Goal: Register for event/course

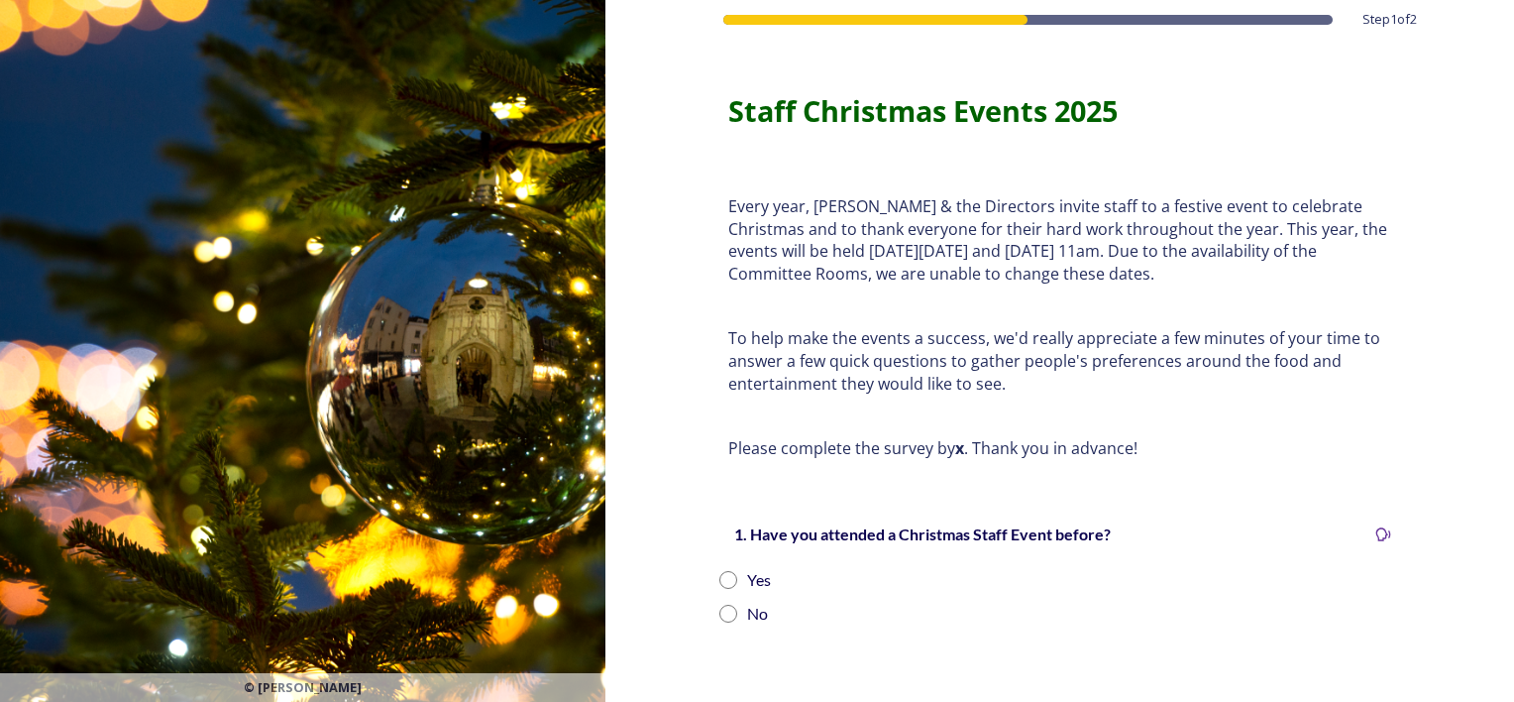
click at [722, 585] on input "radio" at bounding box center [728, 580] width 18 height 18
radio input "true"
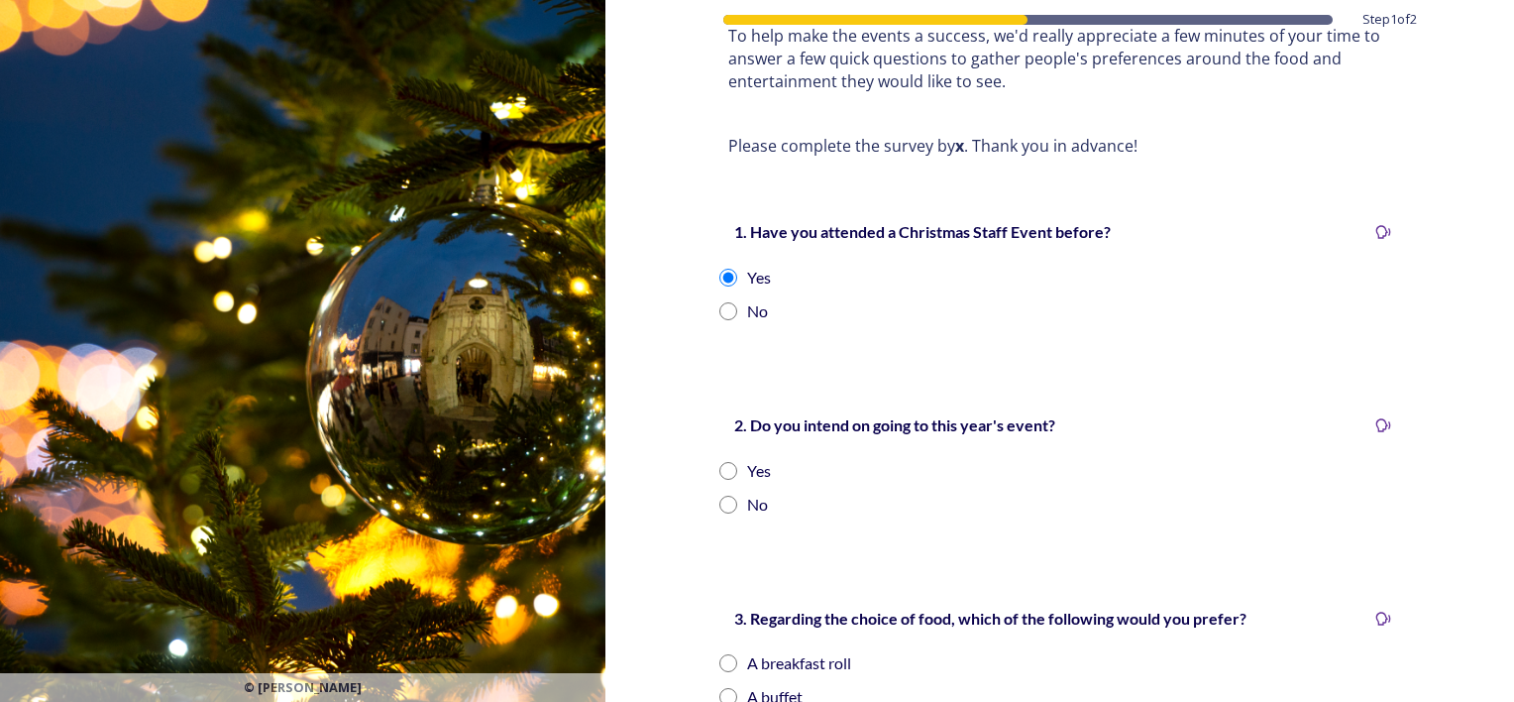
scroll to position [298, 0]
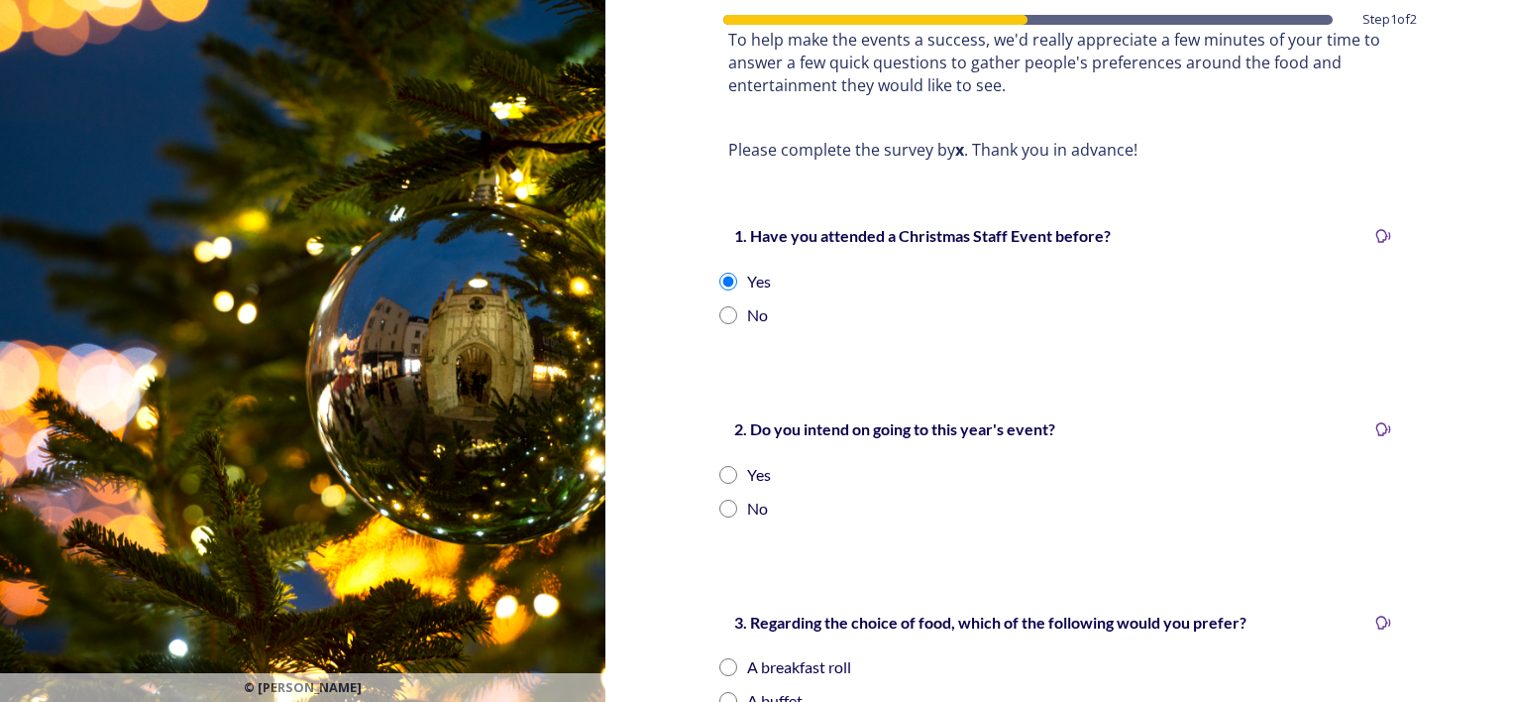
click at [721, 476] on input "radio" at bounding box center [728, 475] width 18 height 18
radio input "true"
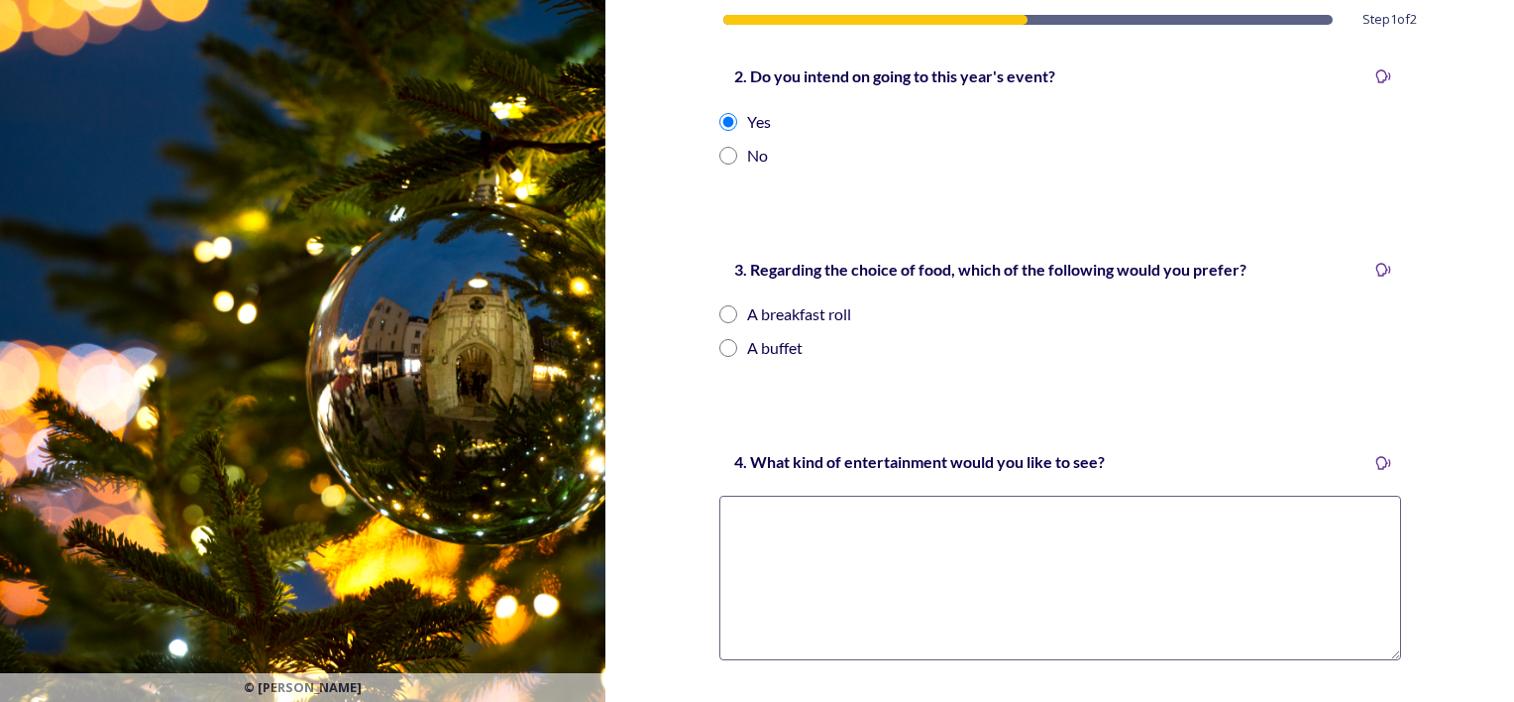
scroll to position [682, 0]
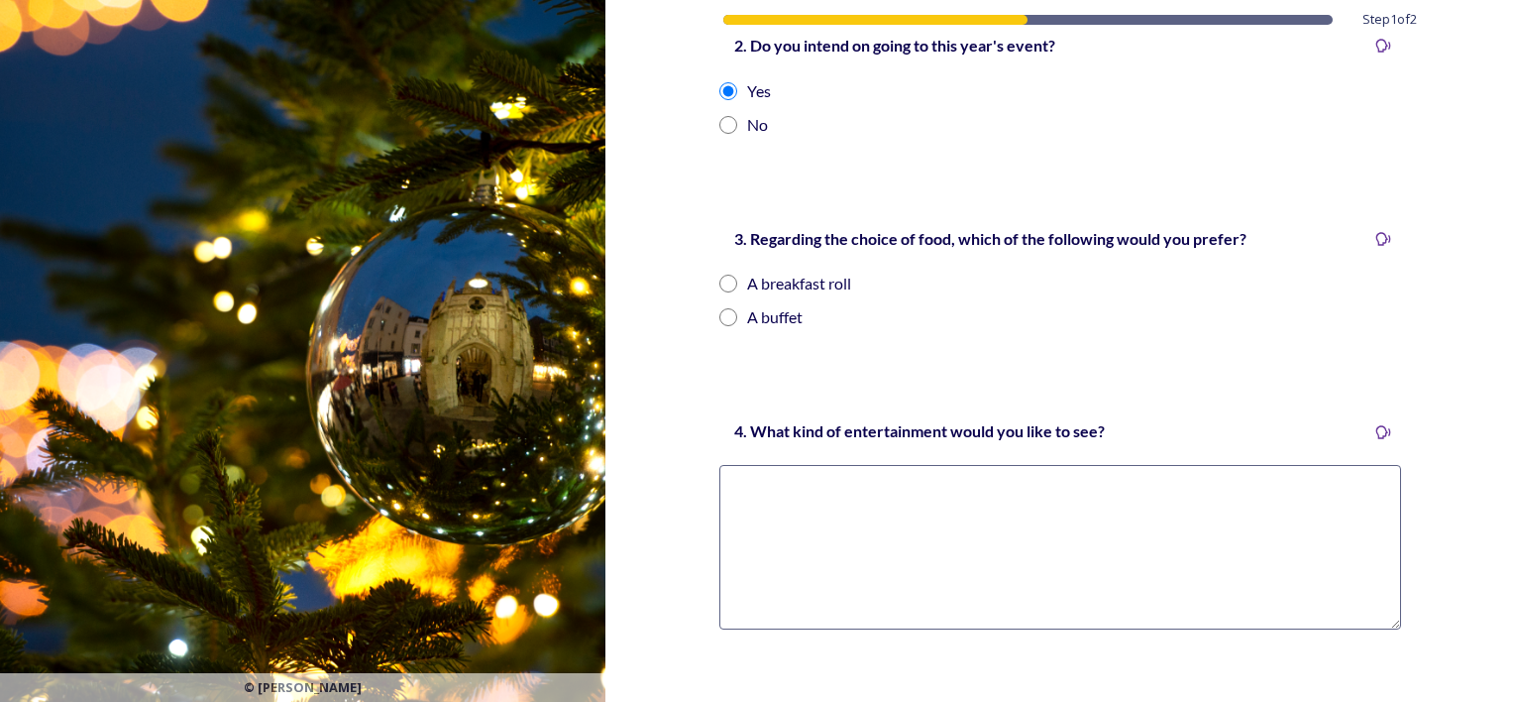
click at [962, 275] on div "A breakfast roll" at bounding box center [1060, 284] width 682 height 24
radio input "true"
click at [719, 317] on input "radio" at bounding box center [728, 317] width 18 height 18
radio input "true"
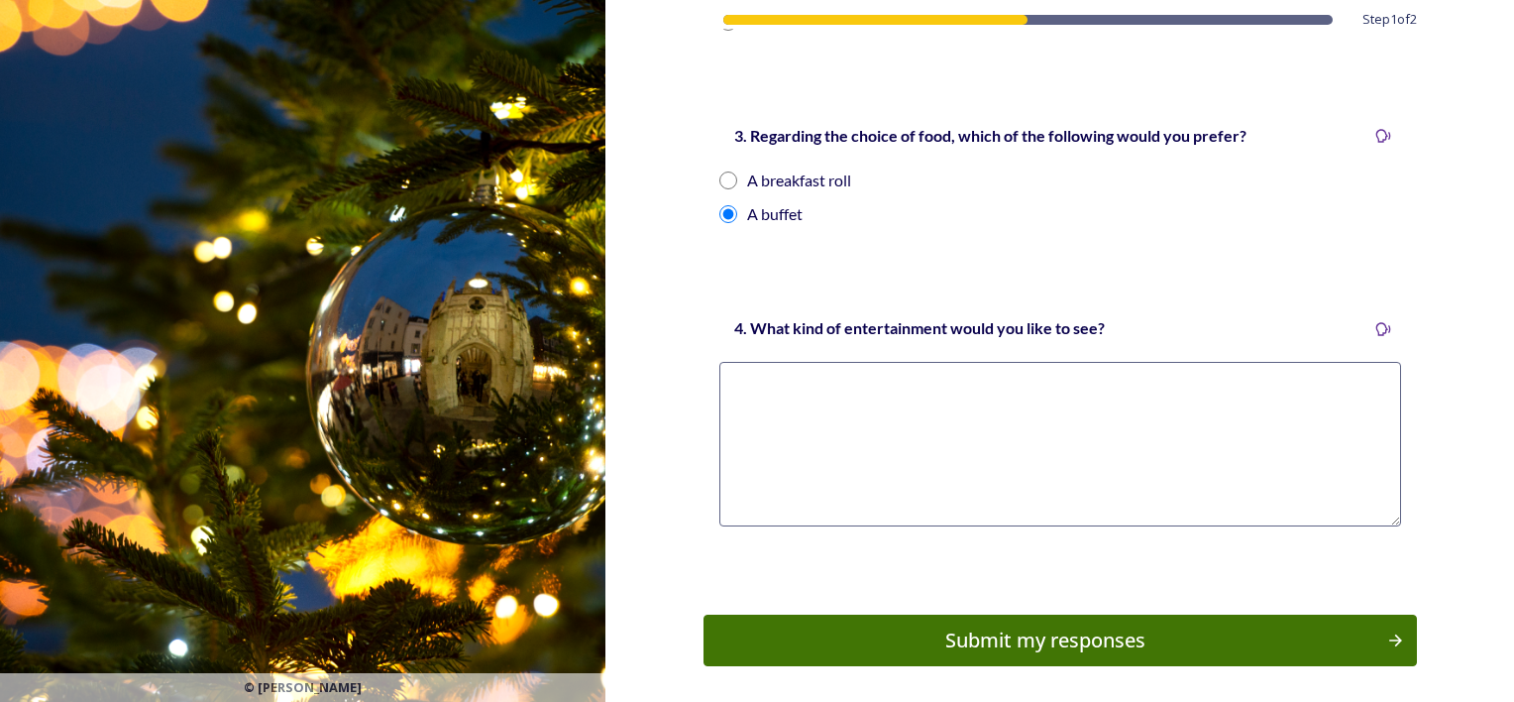
scroll to position [816, 0]
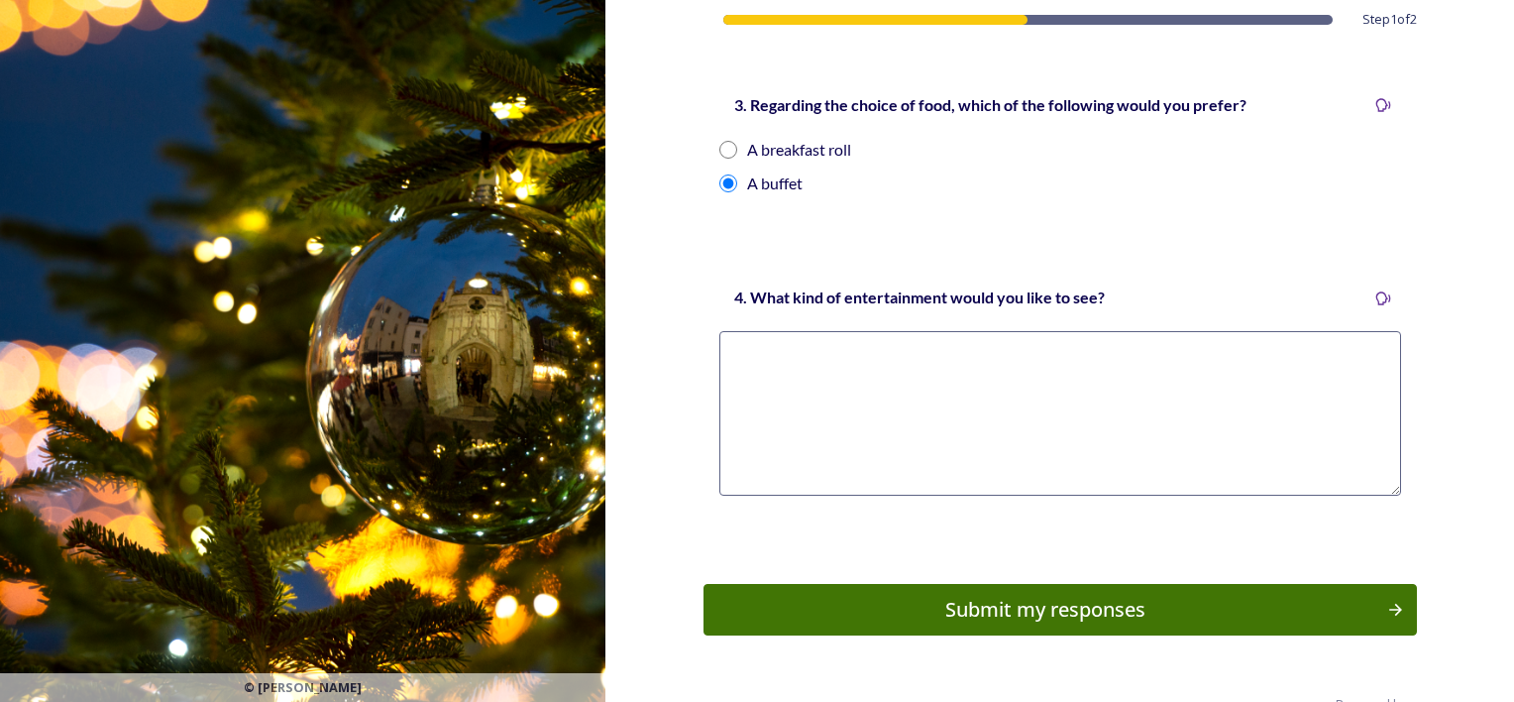
click at [802, 401] on textarea at bounding box center [1060, 413] width 682 height 165
